Goal: Communication & Community: Answer question/provide support

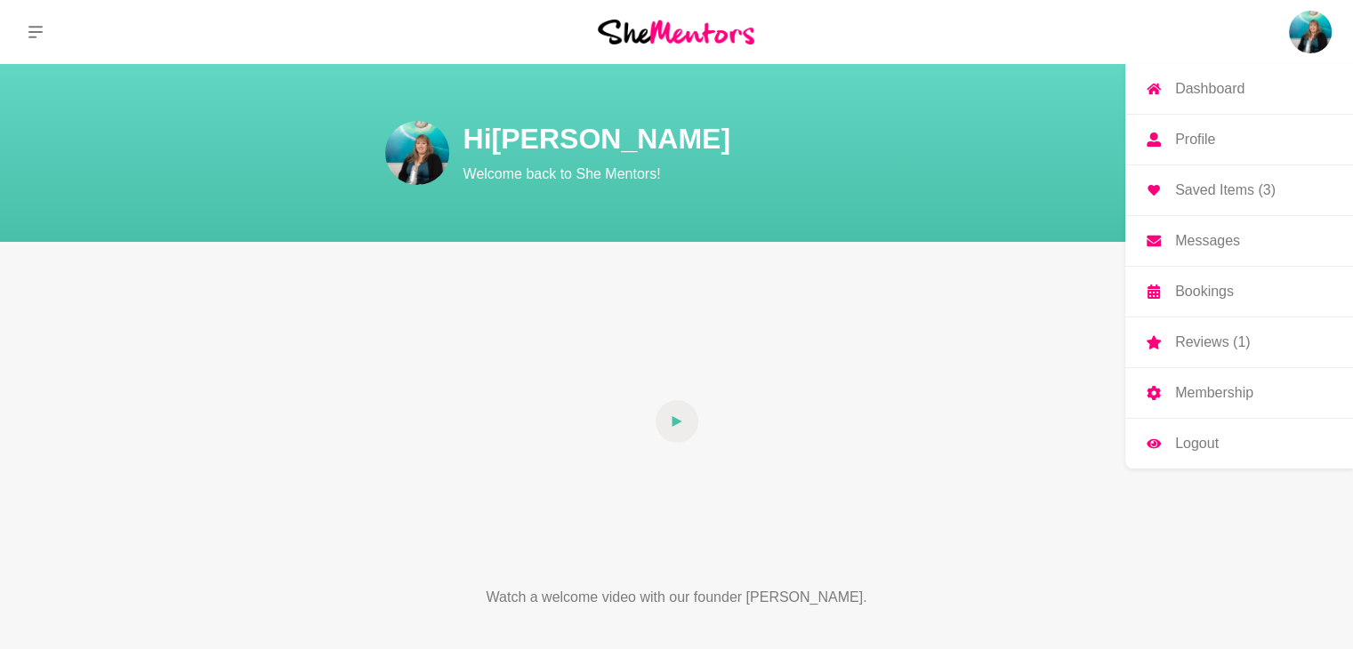
click at [1305, 29] on img at bounding box center [1310, 32] width 43 height 43
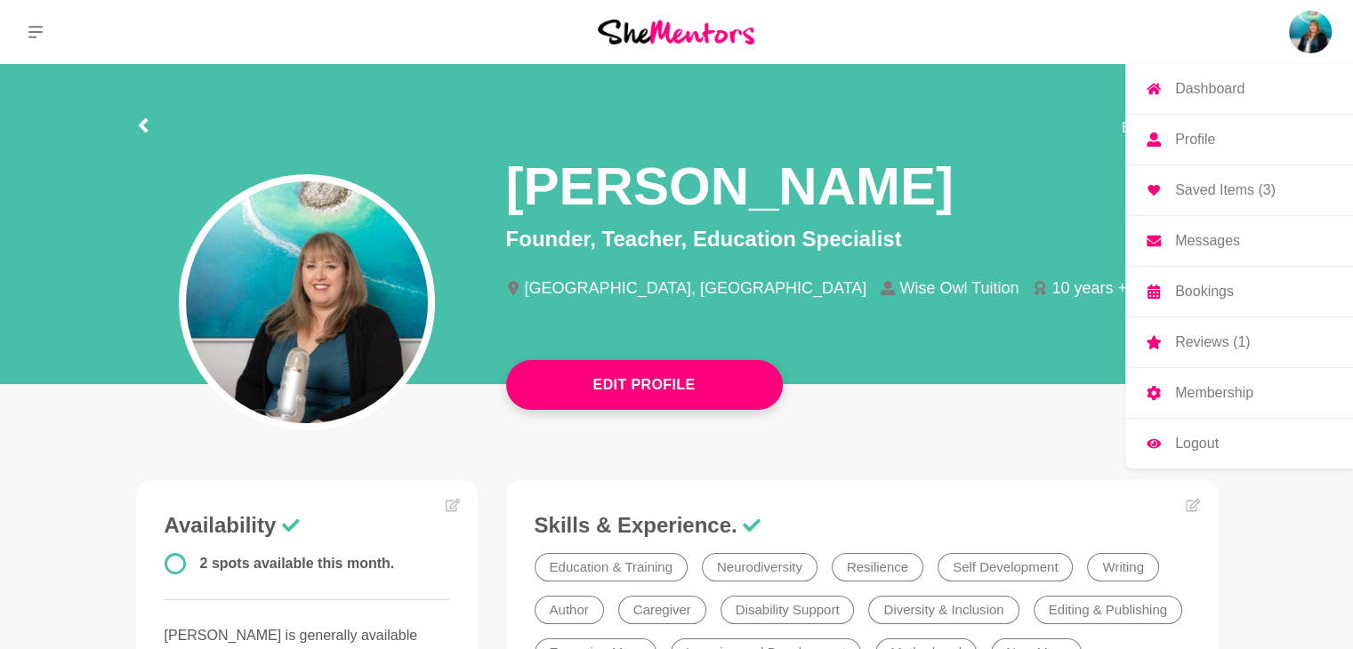
click at [1193, 245] on p "Messages" at bounding box center [1207, 241] width 65 height 14
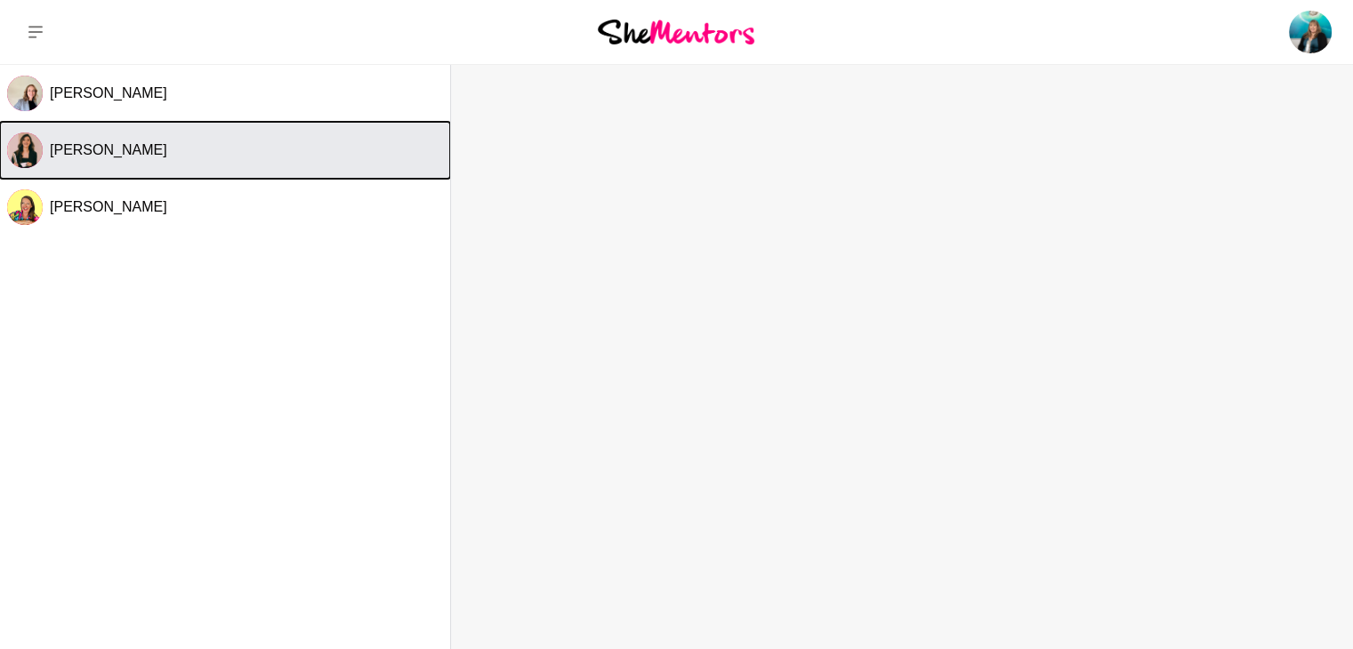
click at [129, 162] on button "[PERSON_NAME]" at bounding box center [225, 150] width 450 height 57
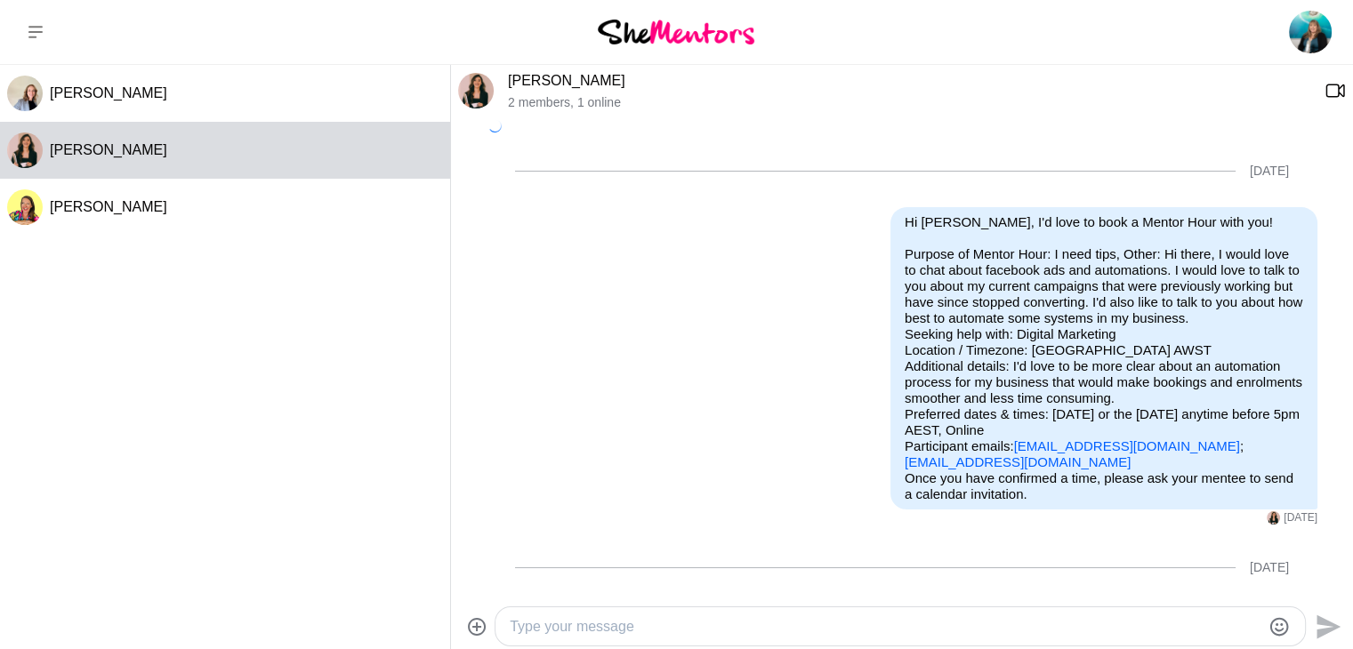
scroll to position [187, 0]
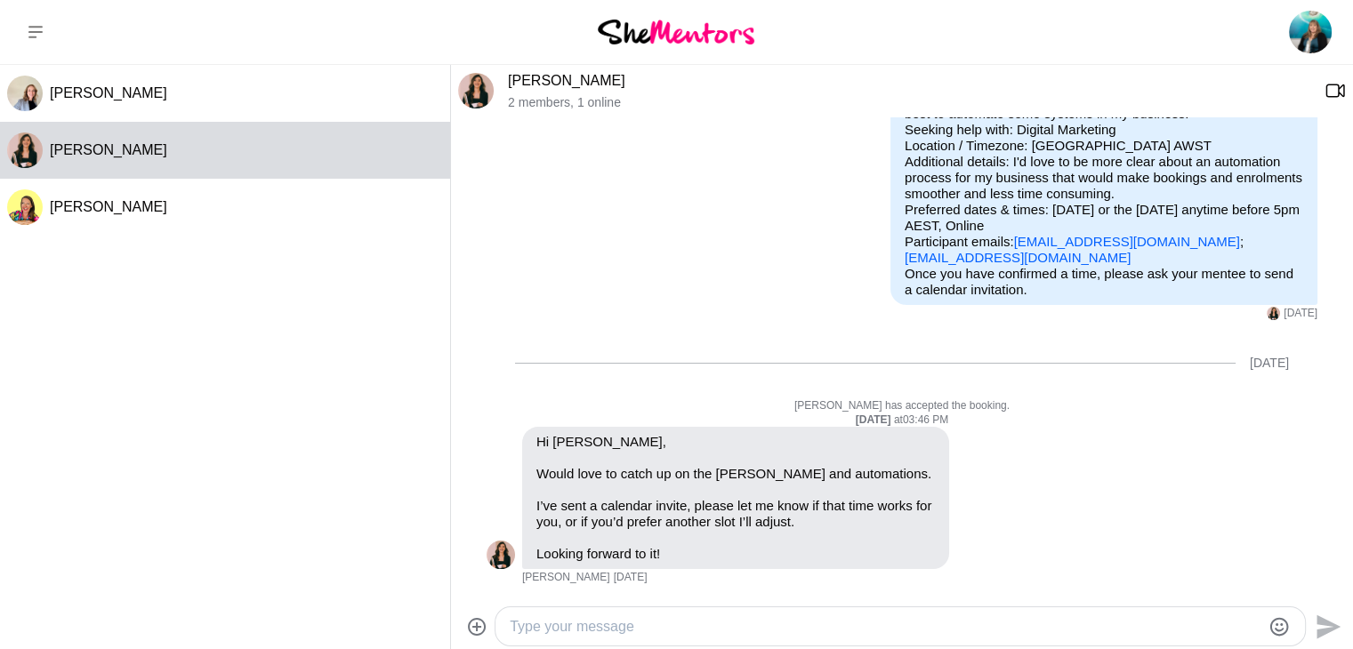
click at [985, 627] on textarea "Type your message" at bounding box center [885, 626] width 751 height 21
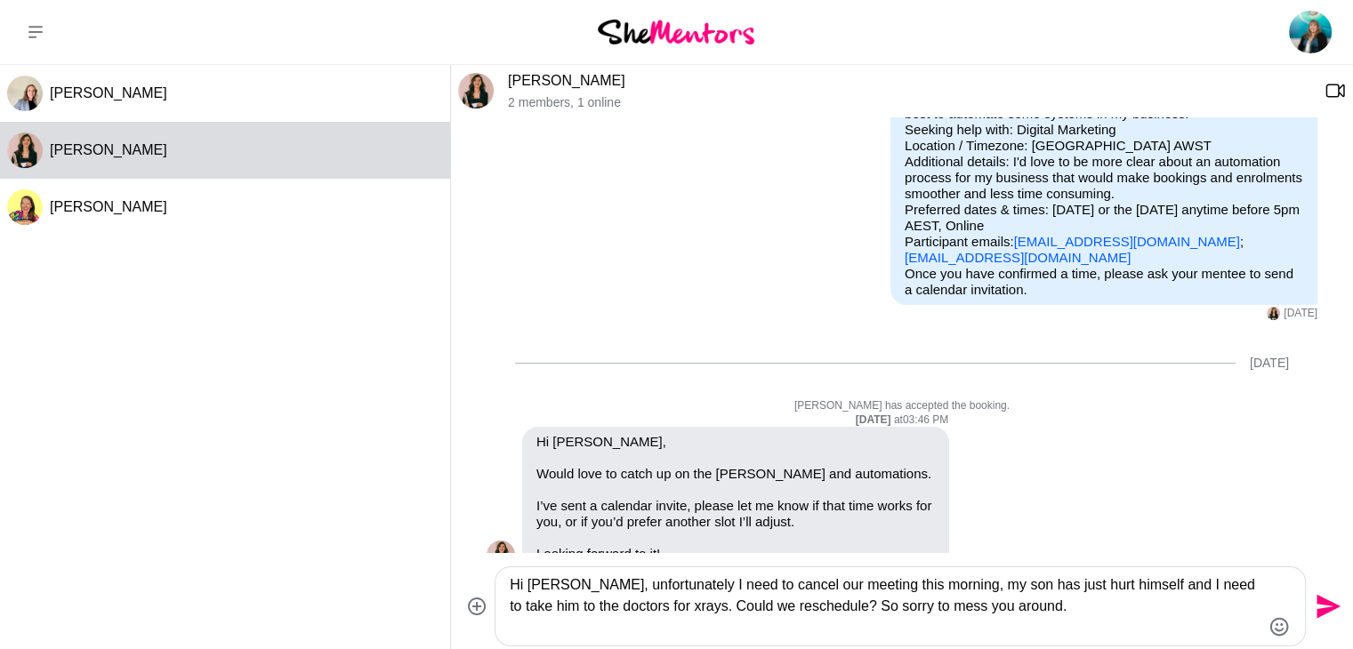
type textarea "Hi [PERSON_NAME], unfortunately I need to cancel our meeting this morning, my s…"
click at [1326, 603] on icon "Send" at bounding box center [1328, 607] width 24 height 24
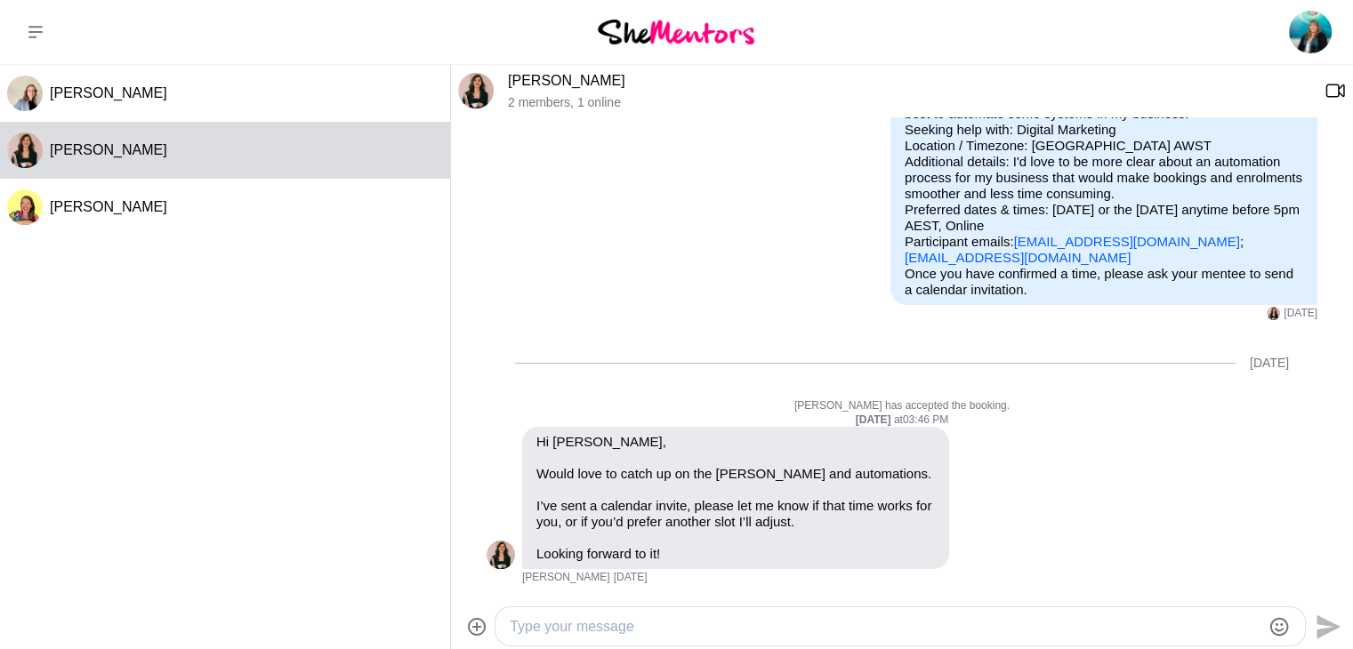
scroll to position [359, 0]
